Goal: Task Accomplishment & Management: Manage account settings

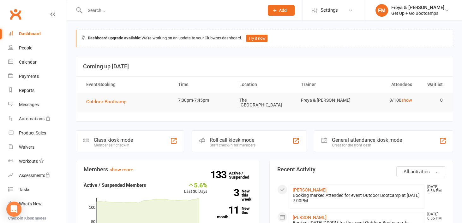
click at [197, 10] on input "text" at bounding box center [171, 10] width 176 height 9
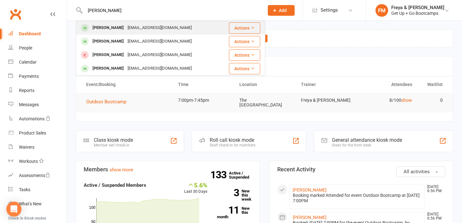
type input "[PERSON_NAME]"
click at [126, 28] on div "[EMAIL_ADDRESS][DOMAIN_NAME]" at bounding box center [160, 27] width 68 height 9
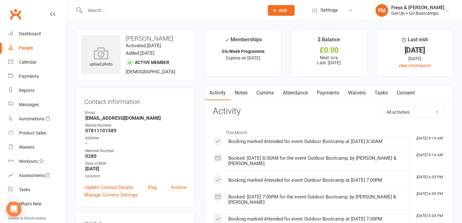
click at [243, 92] on link "Notes" at bounding box center [241, 93] width 22 height 15
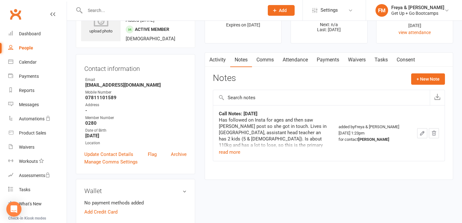
scroll to position [59, 0]
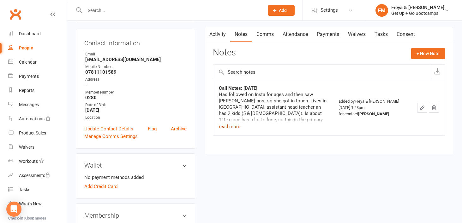
click at [224, 127] on button "read more" at bounding box center [229, 127] width 21 height 8
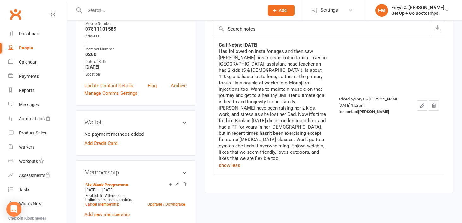
scroll to position [0, 0]
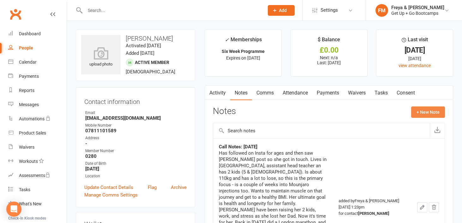
click at [427, 114] on button "+ New Note" at bounding box center [428, 112] width 34 height 11
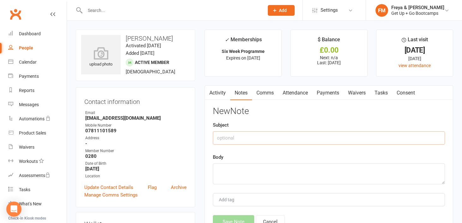
click at [345, 137] on input "text" at bounding box center [329, 138] width 232 height 13
type input "Weight [DATE]"
click at [323, 182] on textarea at bounding box center [329, 174] width 232 height 21
type textarea "1"
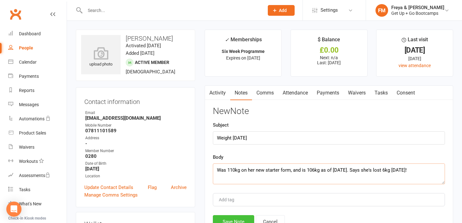
type textarea "Was 110kg on her new starter form, and is 106kg as of [DATE]. Says she's lost 6…"
click at [233, 221] on button "Save Note" at bounding box center [233, 222] width 41 height 13
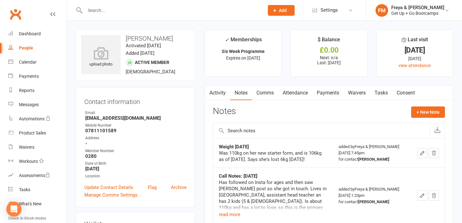
click at [419, 153] on button "button" at bounding box center [422, 153] width 10 height 10
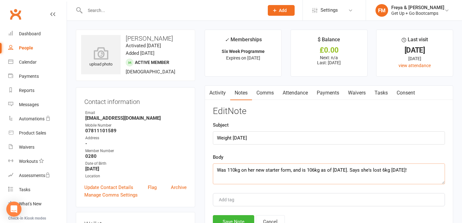
drag, startPoint x: 332, startPoint y: 169, endPoint x: 344, endPoint y: 168, distance: 12.4
click at [344, 168] on textarea "Was 110kg on her new starter form, and is 106kg as of [DATE]. Says she's lost 6…" at bounding box center [329, 174] width 232 height 21
type textarea "Was 110kg on her new starter form, and is 106kg as of [DATE] Says she's lost 6k…"
click at [245, 219] on button "Save Note" at bounding box center [233, 222] width 41 height 13
